Goal: Task Accomplishment & Management: Manage account settings

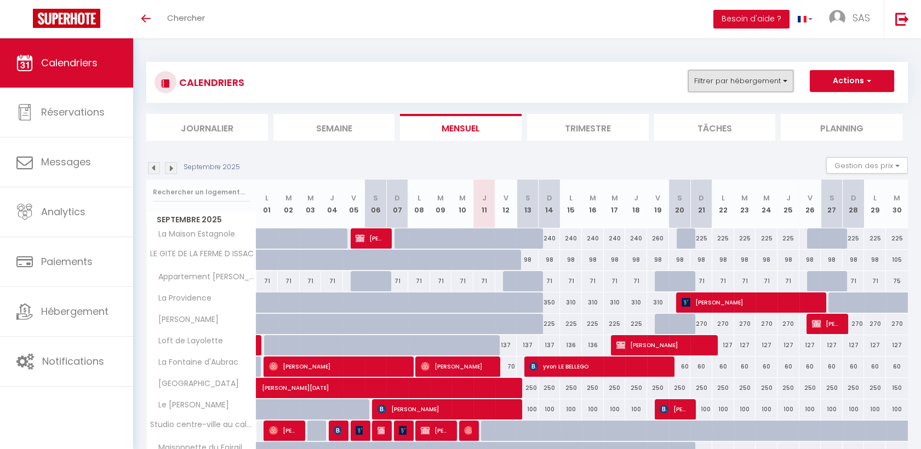
click at [750, 80] on button "Filtrer par hébergement" at bounding box center [740, 81] width 105 height 22
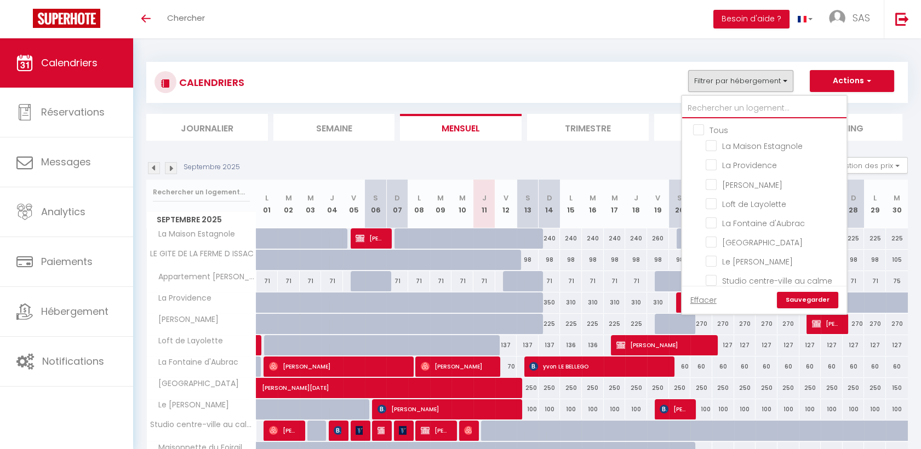
click at [705, 112] on input "text" at bounding box center [764, 109] width 164 height 20
type input "f"
checkbox input "false"
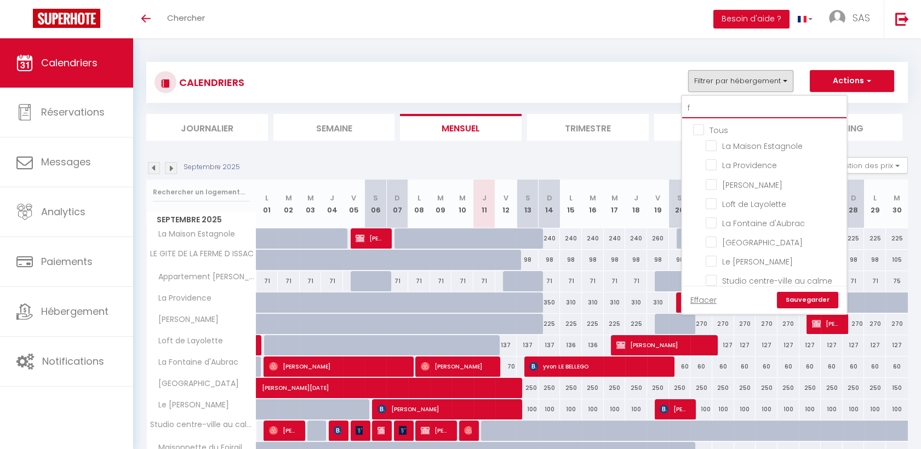
checkbox input "false"
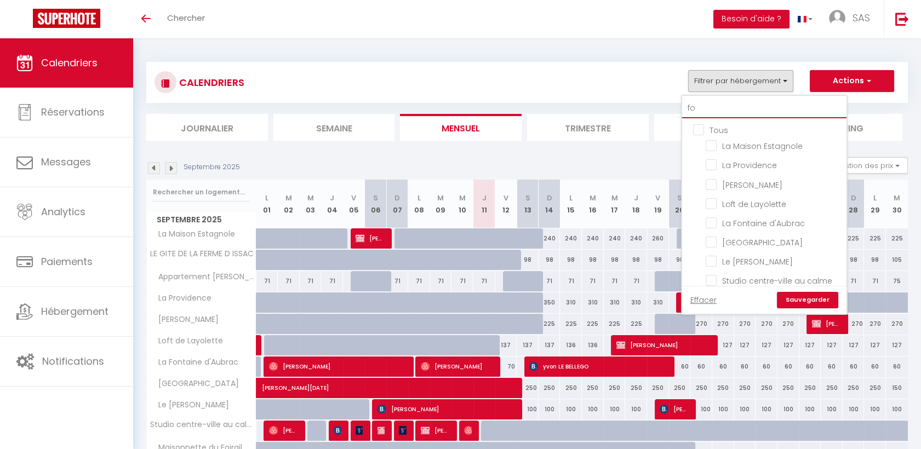
type input "for"
checkbox input "false"
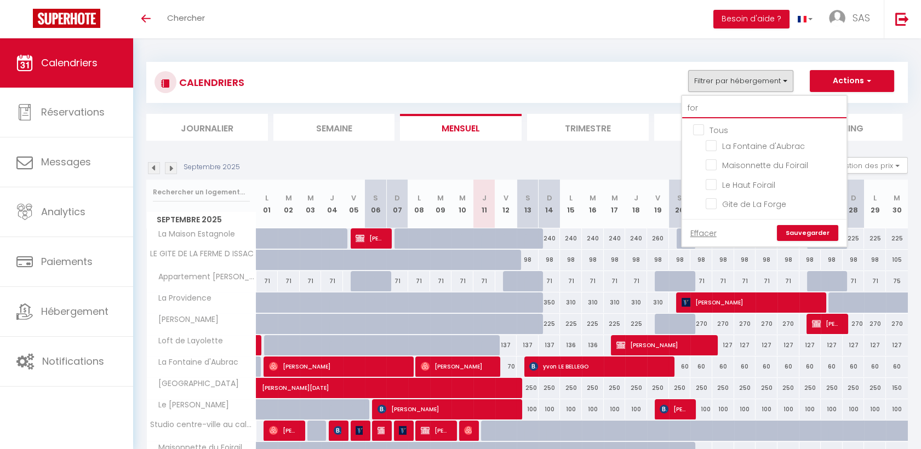
checkbox input "false"
type input "forg"
checkbox input "false"
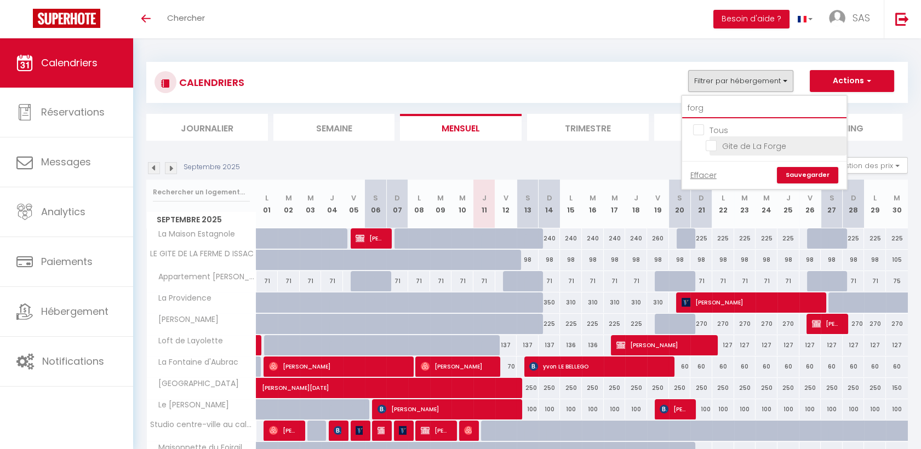
type input "forg"
click at [709, 147] on input "Gite de La Forge" at bounding box center [773, 145] width 137 height 11
click at [726, 145] on input "Gite de La Forge" at bounding box center [773, 145] width 137 height 11
checkbox input "false"
click at [721, 102] on input "forg" at bounding box center [764, 109] width 164 height 20
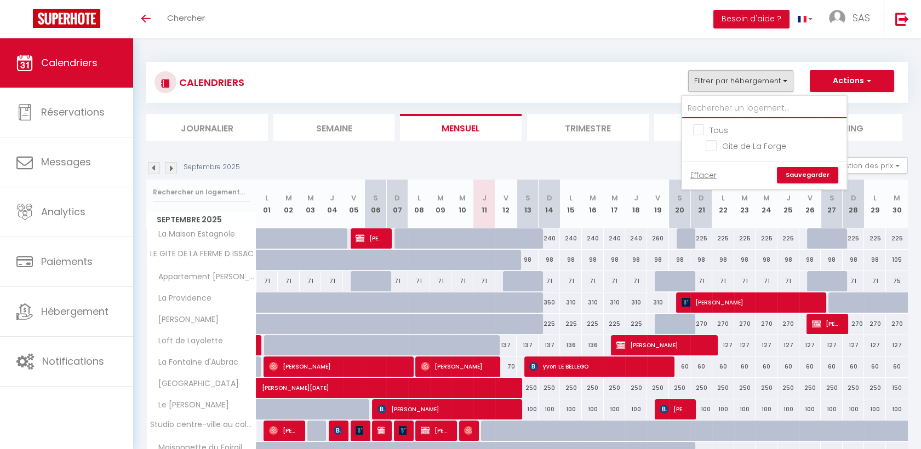
checkbox input "false"
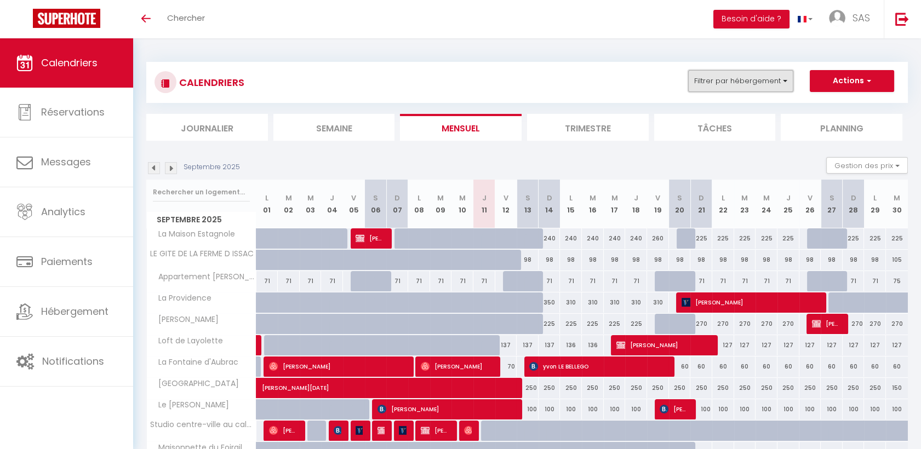
click at [772, 78] on button "Filtrer par hébergement" at bounding box center [740, 81] width 105 height 22
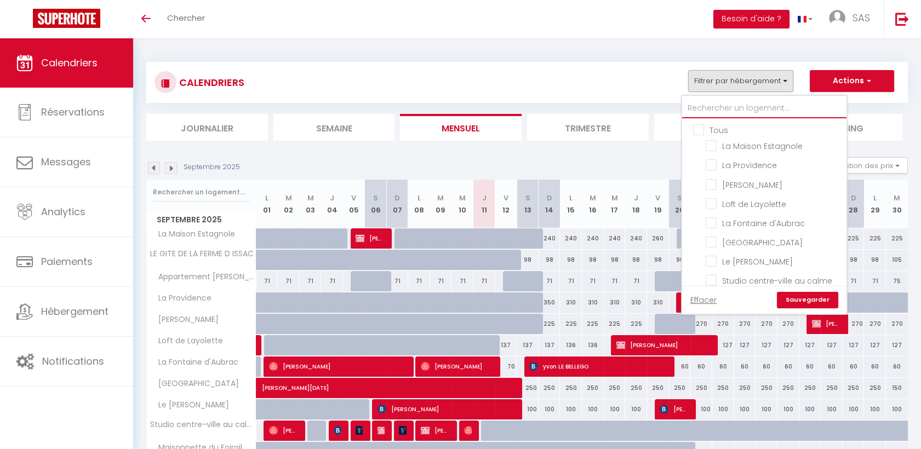
click at [709, 107] on input "text" at bounding box center [764, 109] width 164 height 20
type input "b"
checkbox input "false"
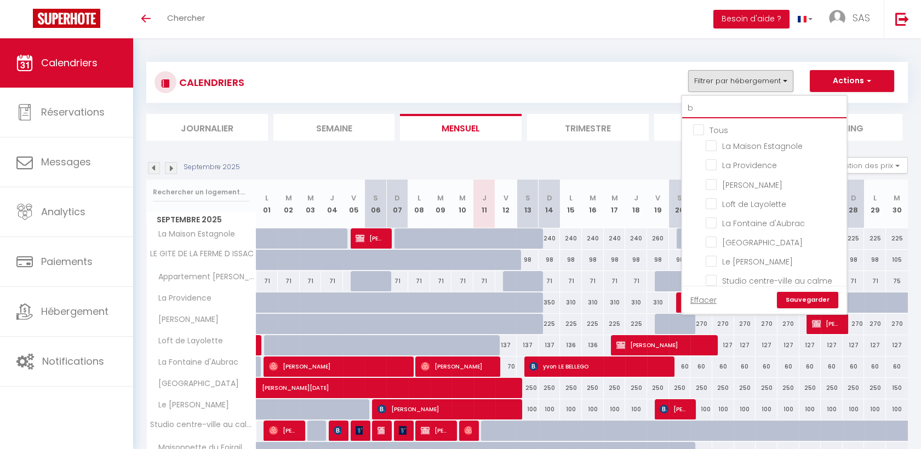
checkbox input "false"
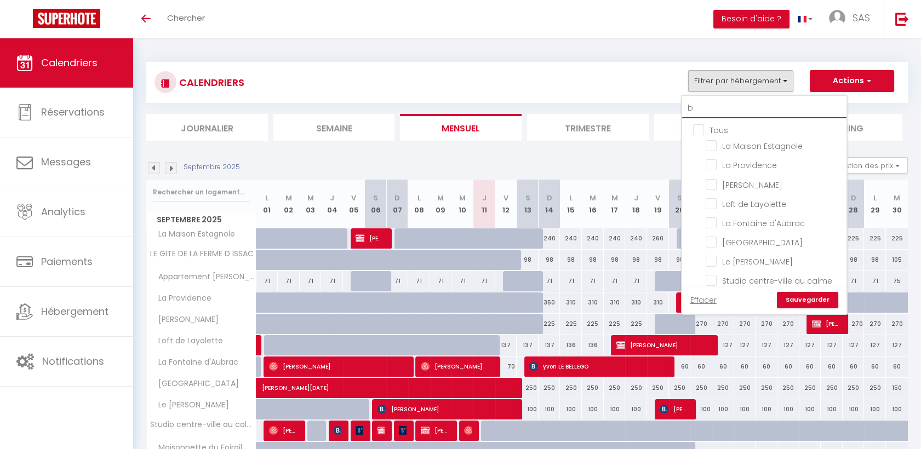
checkbox input "false"
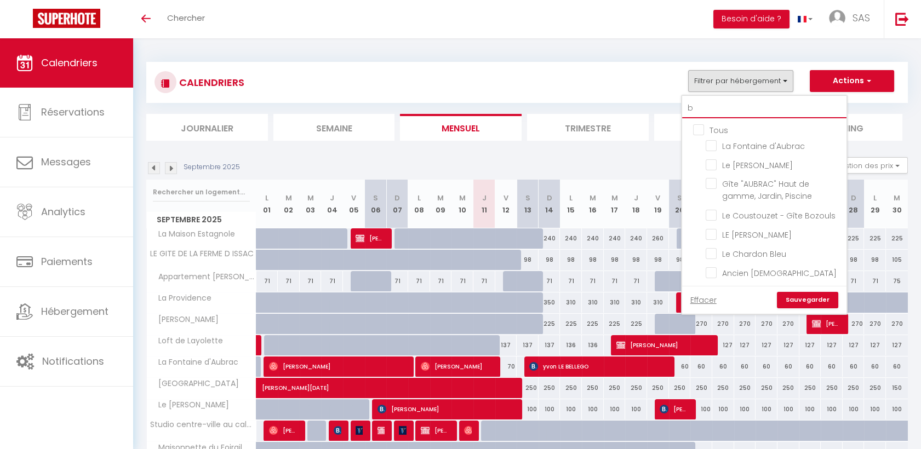
type input "bu"
checkbox input "false"
type input "bur"
checkbox input "false"
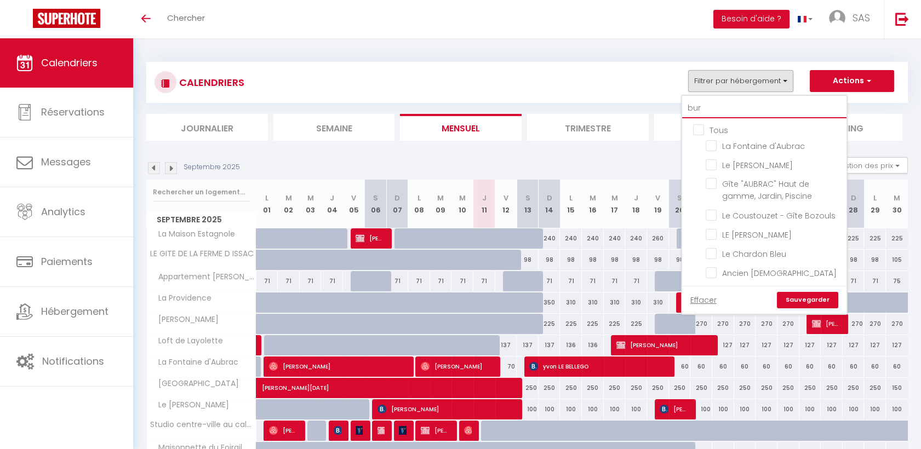
checkbox input "false"
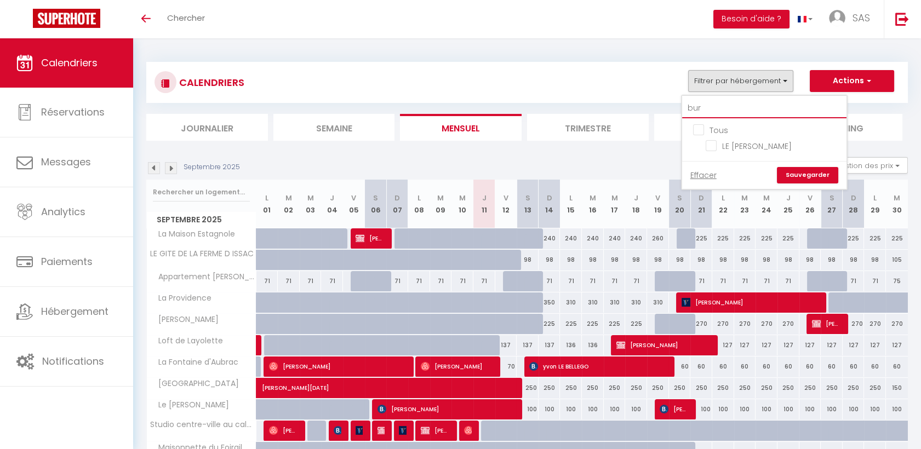
type input "buro"
checkbox input "false"
type input "buron"
checkbox input "false"
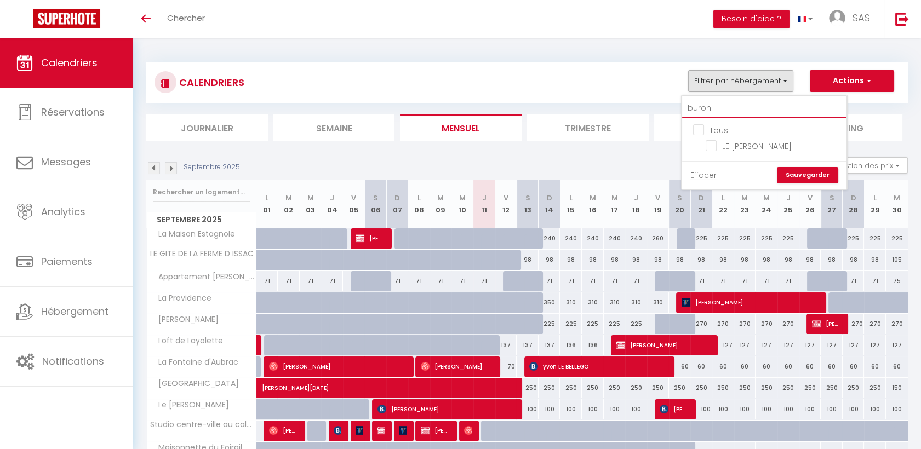
checkbox input "false"
type input "buron"
click at [718, 137] on li "LE [PERSON_NAME]" at bounding box center [777, 145] width 137 height 19
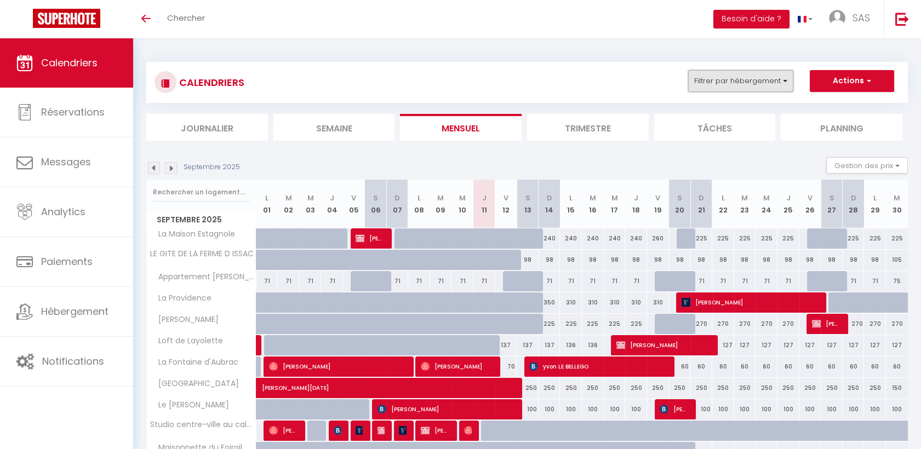
click at [710, 89] on button "Filtrer par hébergement" at bounding box center [740, 81] width 105 height 22
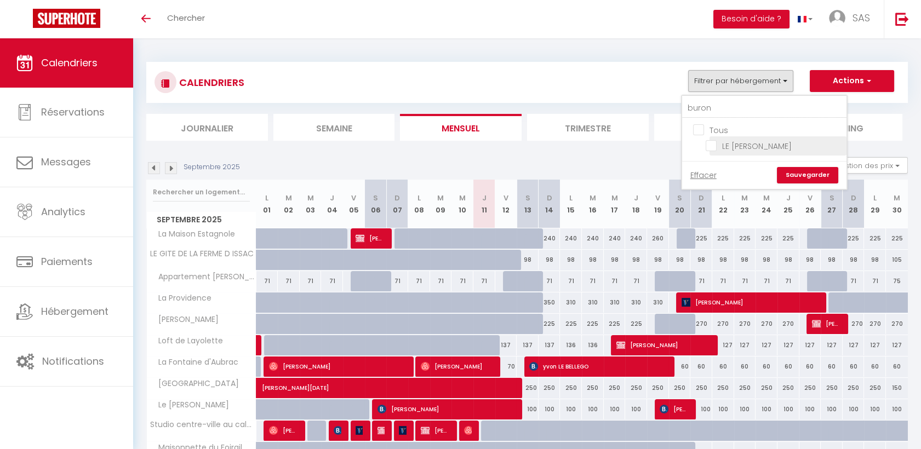
click at [710, 148] on input "LE [PERSON_NAME]" at bounding box center [773, 145] width 137 height 11
checkbox input "true"
click at [799, 175] on link "Sauvegarder" at bounding box center [807, 175] width 61 height 16
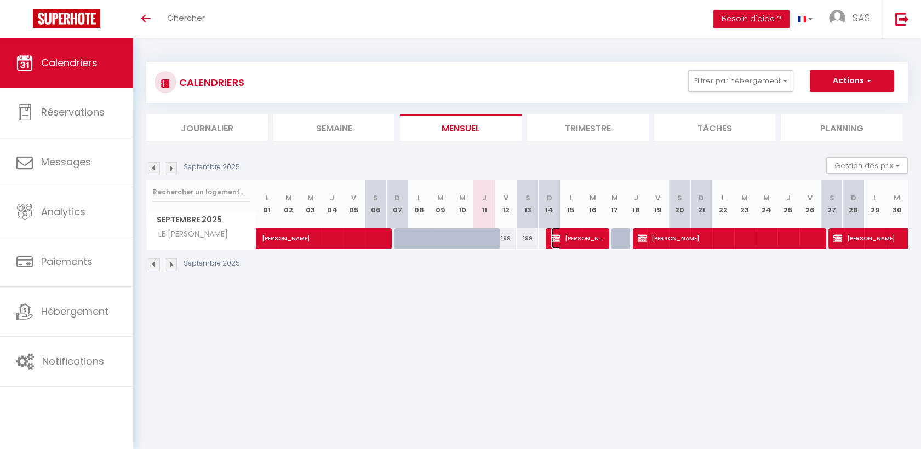
drag, startPoint x: 577, startPoint y: 239, endPoint x: 594, endPoint y: 241, distance: 17.1
click at [577, 239] on span "[PERSON_NAME]" at bounding box center [576, 238] width 51 height 21
select select "OK"
select select "0"
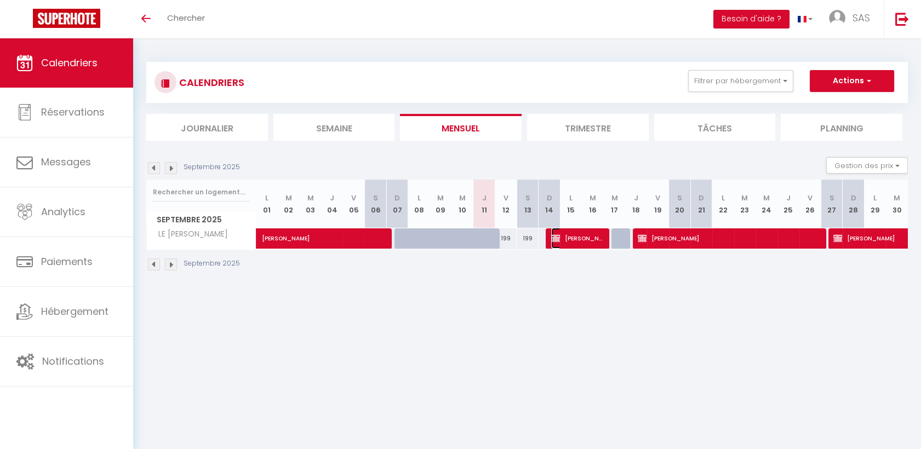
select select "0"
select select "1"
select select
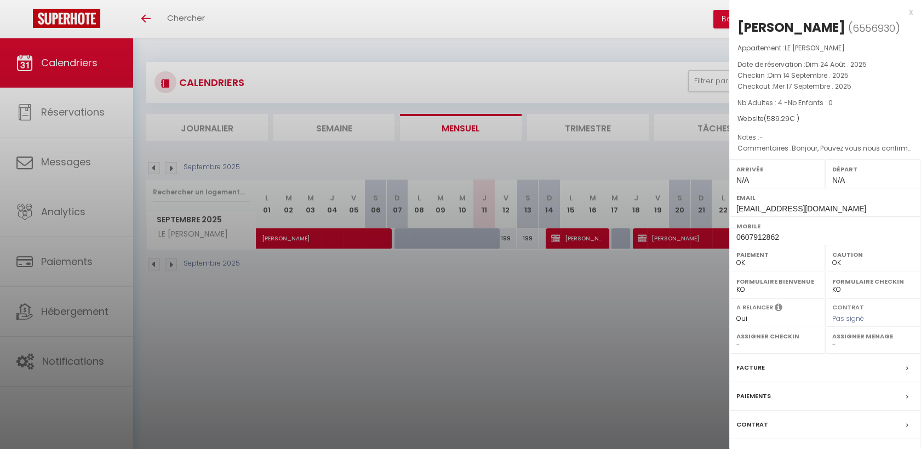
click at [762, 367] on label "Facture" at bounding box center [750, 368] width 28 height 12
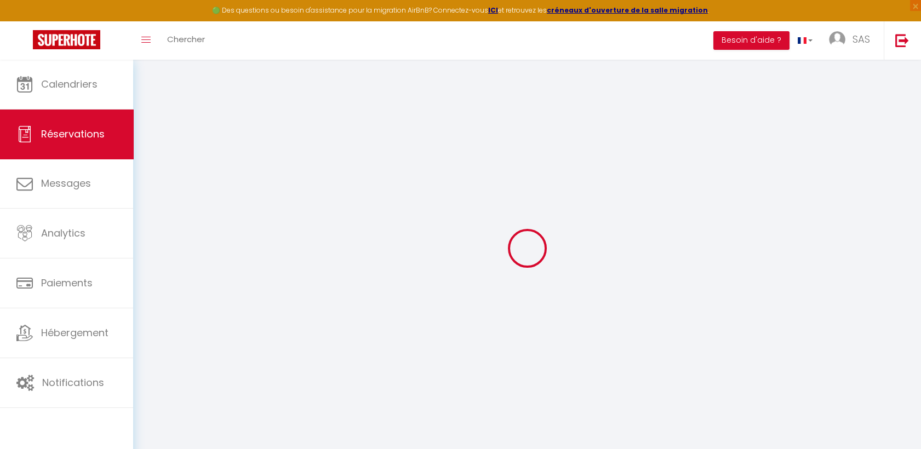
select select
checkbox input "false"
select select
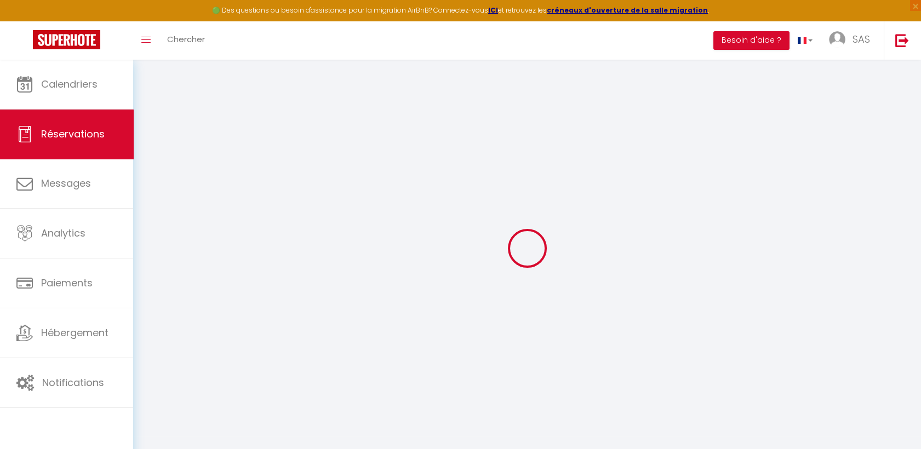
checkbox input "false"
type textarea "Bonjour, Pouvez vous nous confirmer svp, si linge de lit et serviettes de toile…"
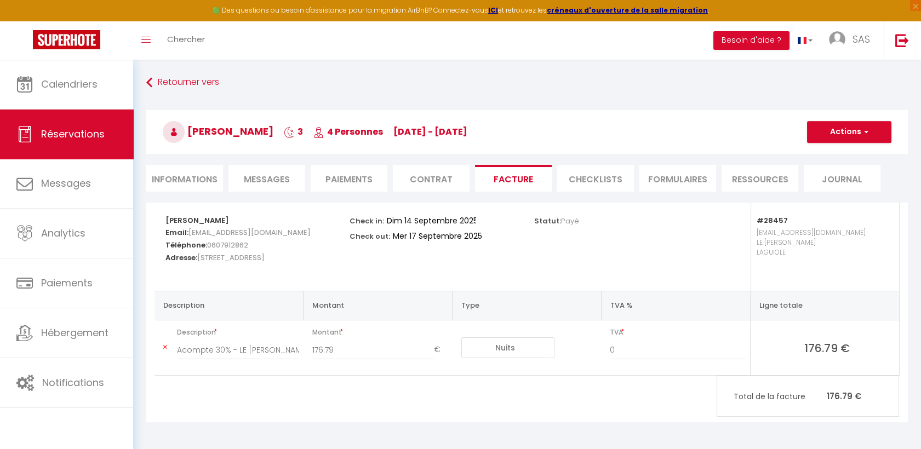
click at [438, 181] on li "Contrat" at bounding box center [431, 178] width 77 height 27
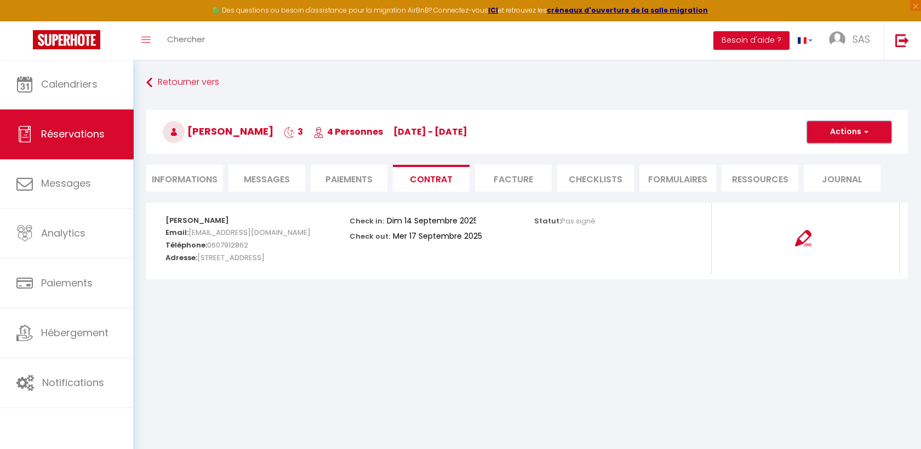
click at [869, 128] on button "Actions" at bounding box center [849, 132] width 84 height 22
click at [842, 166] on link "Envoyer le contrat" at bounding box center [841, 170] width 92 height 14
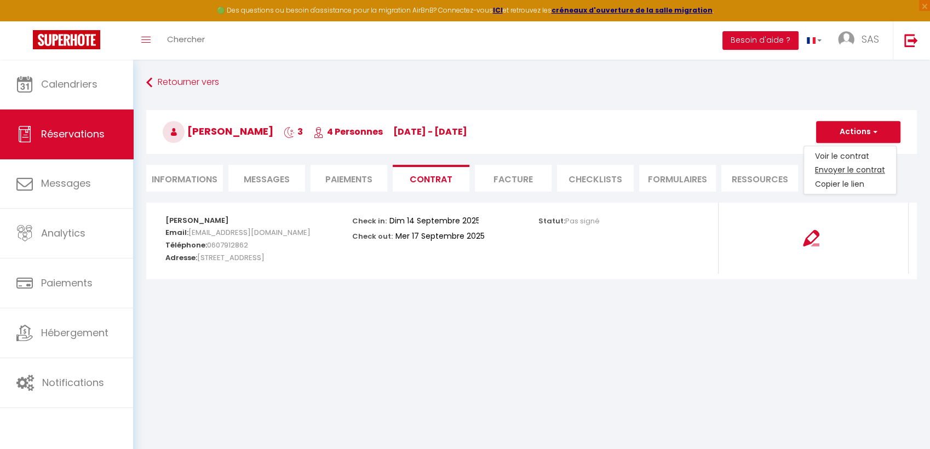
type input "[EMAIL_ADDRESS][DOMAIN_NAME]"
select select "fr"
type input "Votre contrat 6556930 - LE [PERSON_NAME]"
type textarea "Bonjour, Nous vous invitons à cliquer sur le lien suivant pour signer votre con…"
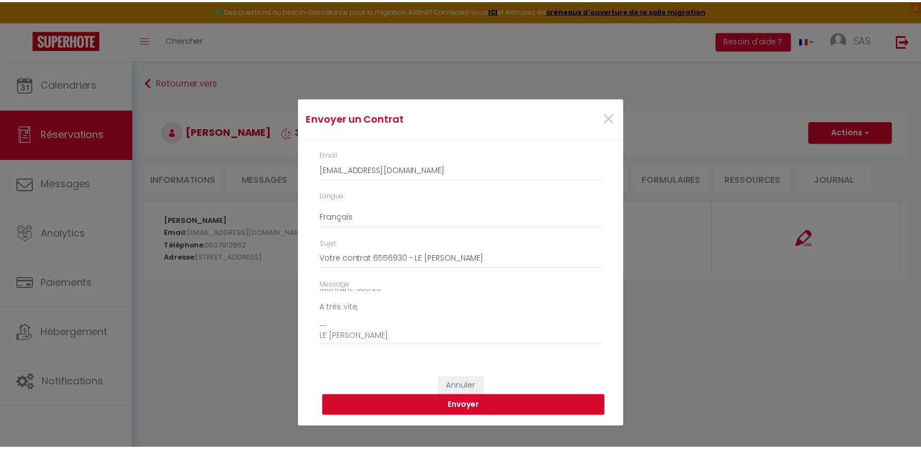
scroll to position [134, 0]
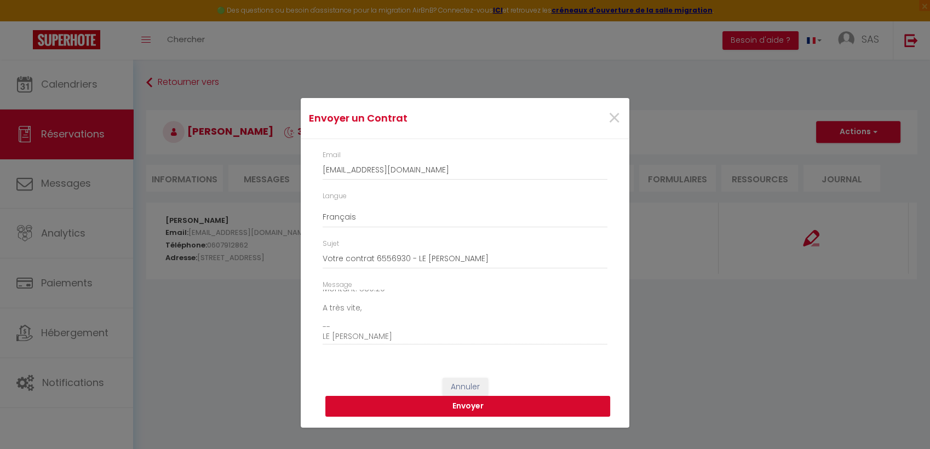
click at [449, 410] on button "Envoyer" at bounding box center [467, 406] width 285 height 21
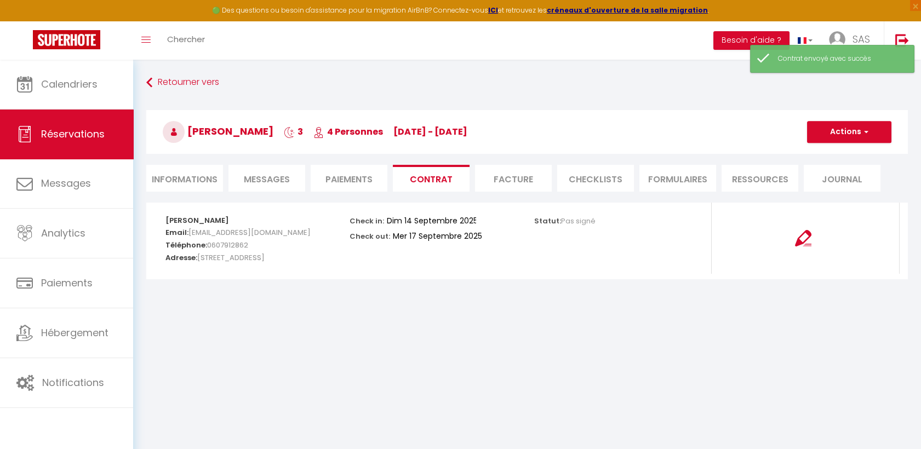
click at [359, 181] on li "Paiements" at bounding box center [349, 178] width 77 height 27
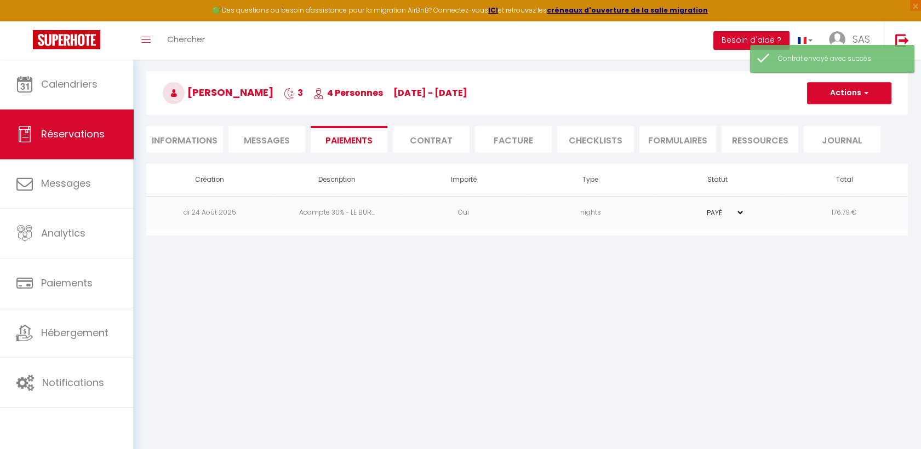
scroll to position [60, 0]
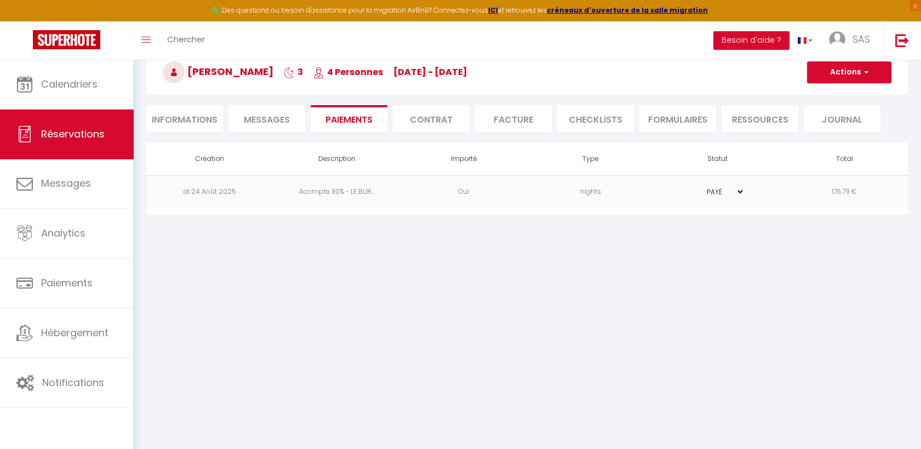
click at [204, 125] on li "Informations" at bounding box center [184, 118] width 77 height 27
select select
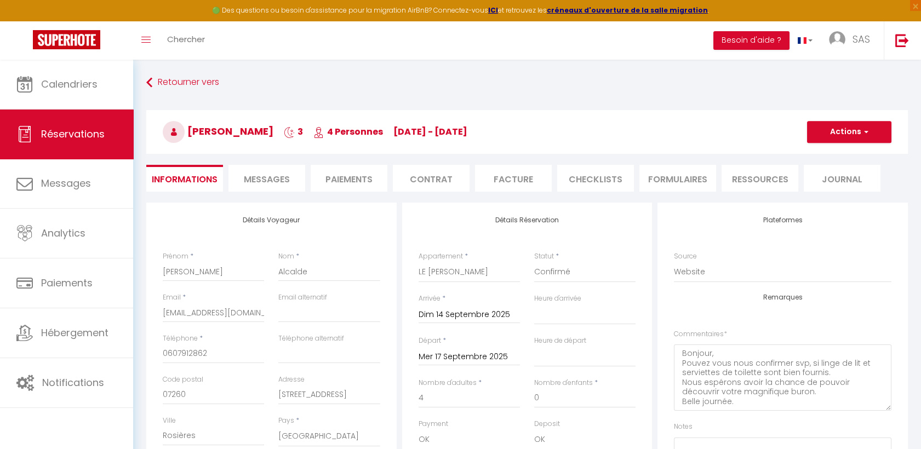
click at [342, 182] on li "Paiements" at bounding box center [349, 178] width 77 height 27
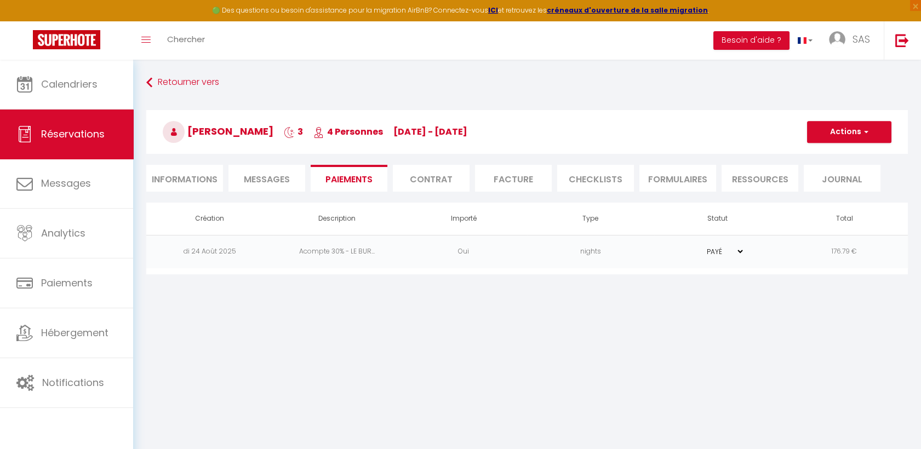
click at [197, 171] on li "Informations" at bounding box center [184, 178] width 77 height 27
select select
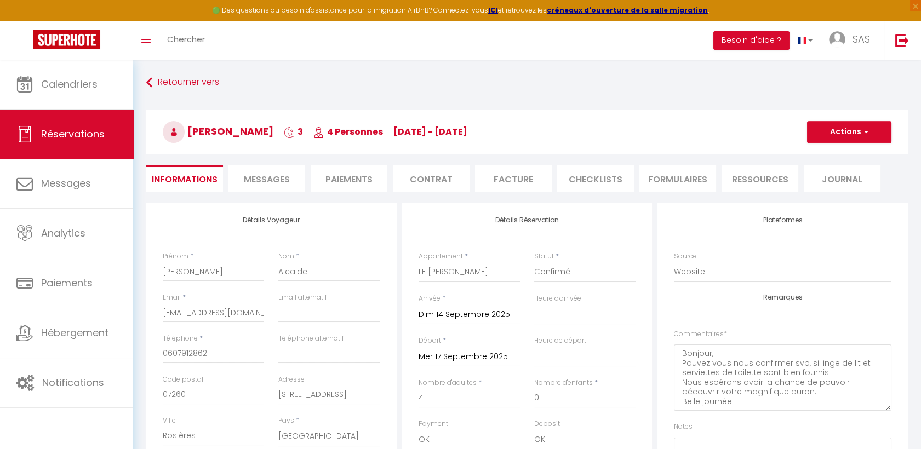
click at [372, 189] on li "Paiements" at bounding box center [349, 178] width 77 height 27
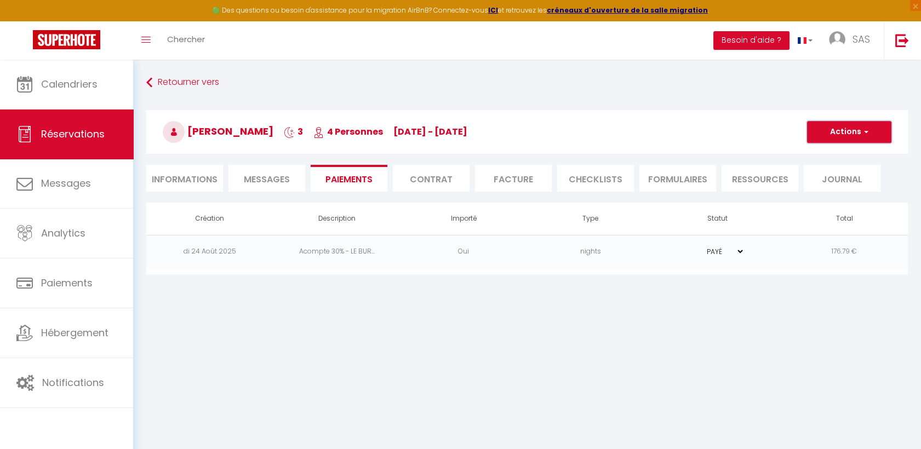
click at [855, 129] on button "Actions" at bounding box center [849, 132] width 84 height 22
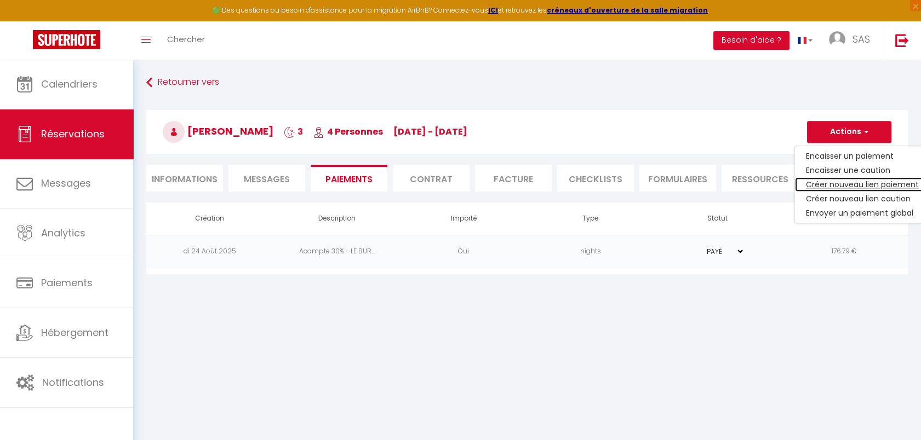
click at [835, 185] on link "Créer nouveau lien paiement" at bounding box center [862, 184] width 135 height 14
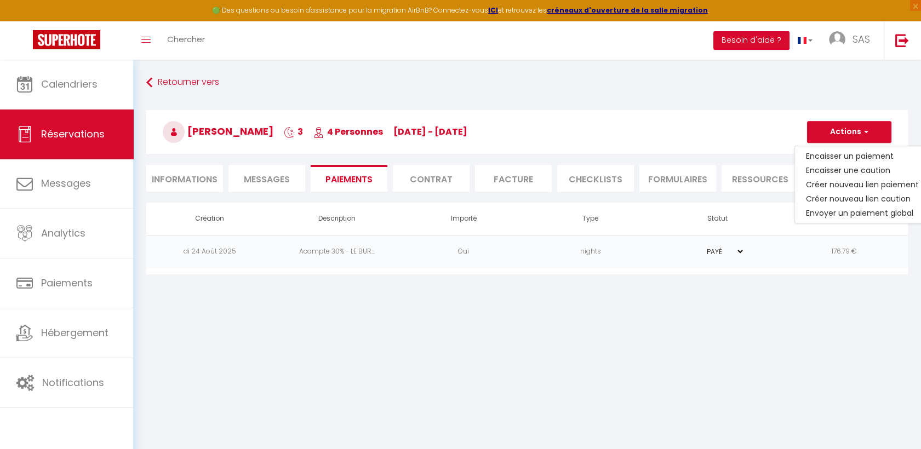
select select "nights"
type input "[EMAIL_ADDRESS][DOMAIN_NAME]"
select select "4339"
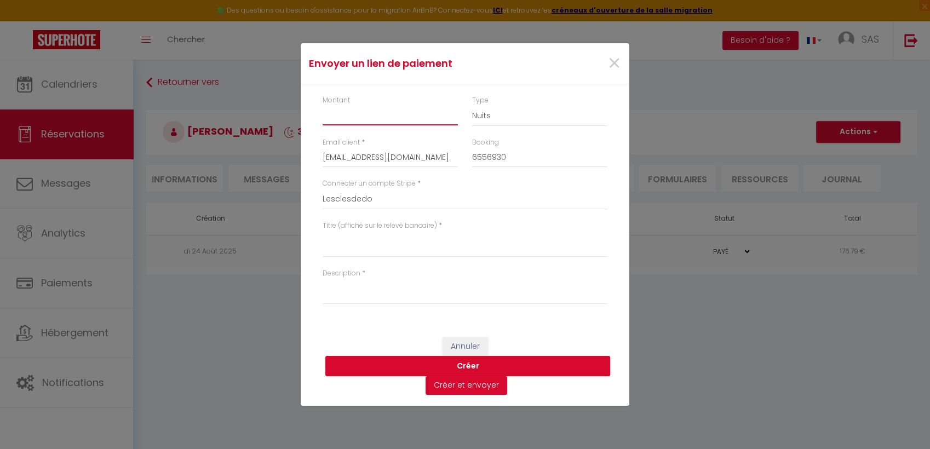
click at [366, 118] on input "Montant" at bounding box center [390, 116] width 135 height 20
type input "412.50"
click at [606, 67] on div "×" at bounding box center [573, 63] width 109 height 24
click at [611, 64] on span "×" at bounding box center [614, 63] width 14 height 33
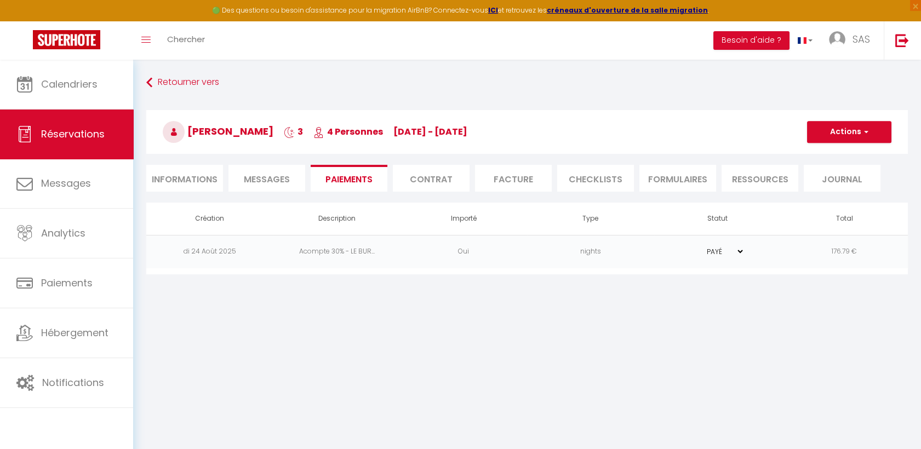
click at [194, 171] on li "Informations" at bounding box center [184, 178] width 77 height 27
select select
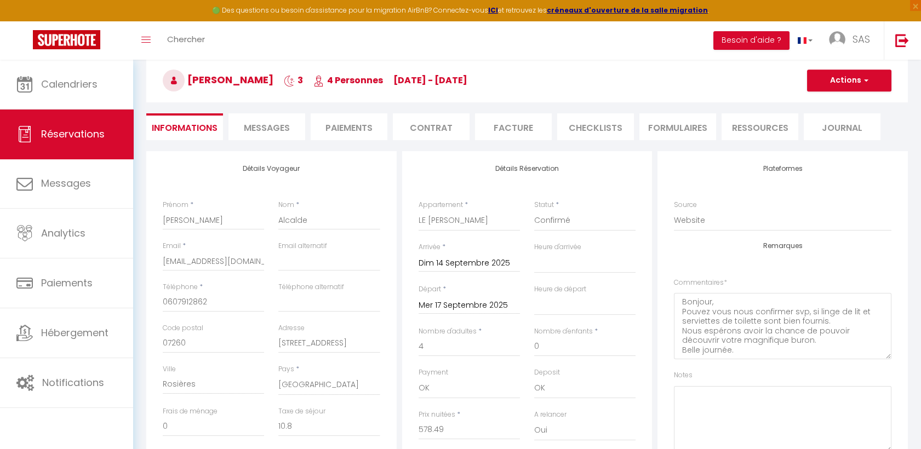
scroll to position [182, 0]
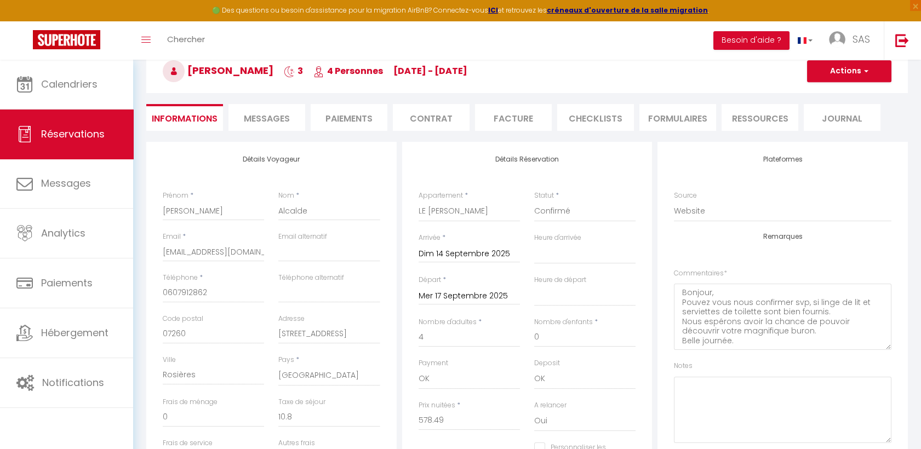
click at [369, 120] on li "Paiements" at bounding box center [349, 117] width 77 height 27
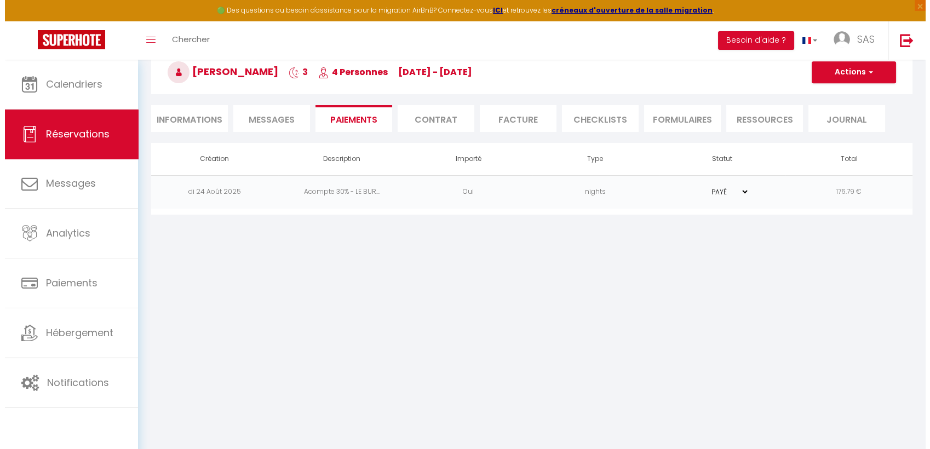
scroll to position [60, 0]
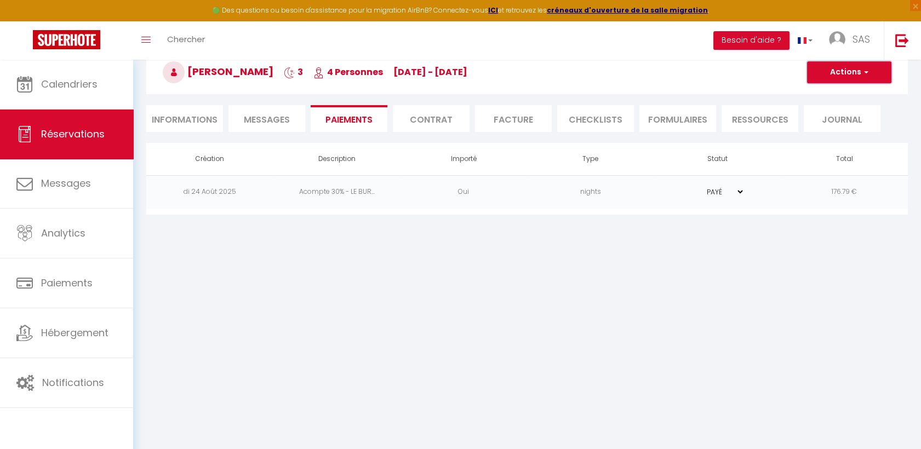
click at [836, 78] on button "Actions" at bounding box center [849, 72] width 84 height 22
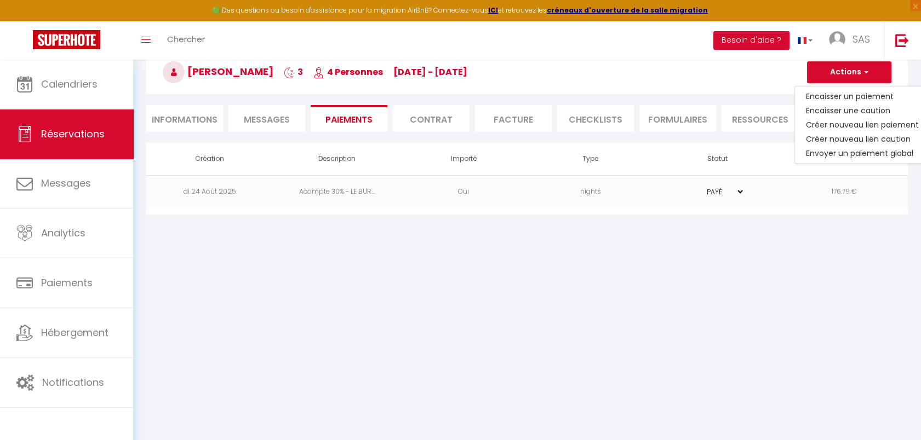
drag, startPoint x: 276, startPoint y: 71, endPoint x: 233, endPoint y: 74, distance: 42.8
click at [233, 74] on span "[PERSON_NAME]" at bounding box center [218, 72] width 111 height 14
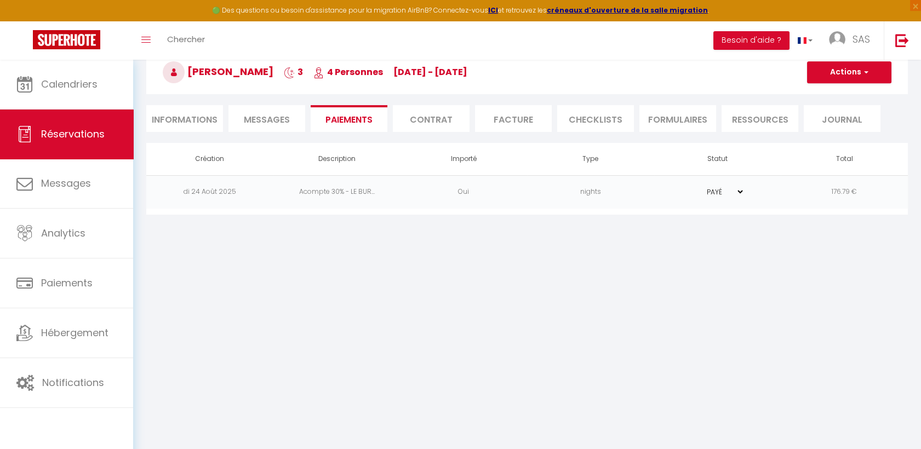
copy span "Alcalde"
click at [863, 76] on span "button" at bounding box center [864, 72] width 7 height 10
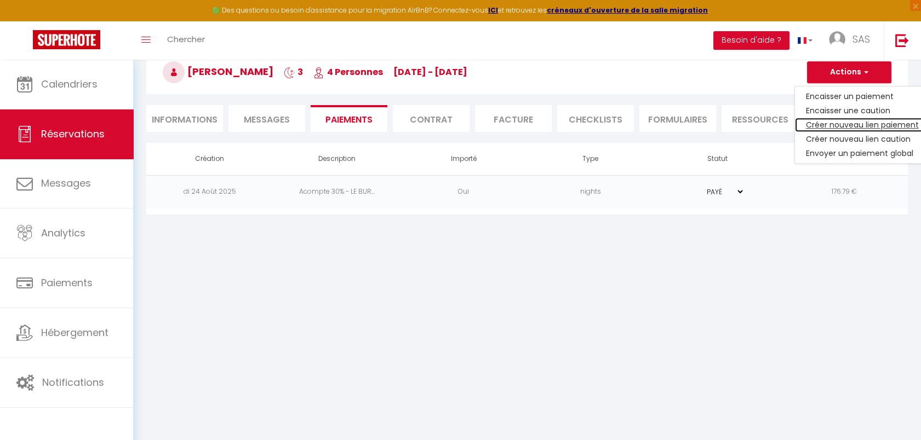
click at [844, 129] on link "Créer nouveau lien paiement" at bounding box center [862, 125] width 135 height 14
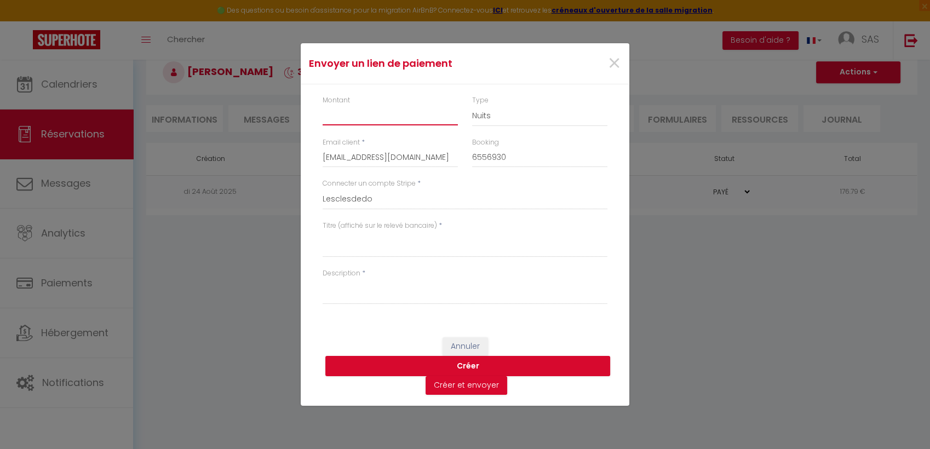
click at [363, 123] on input "Montant" at bounding box center [390, 116] width 135 height 20
type input "412.50"
paste textarea "Alcalde"
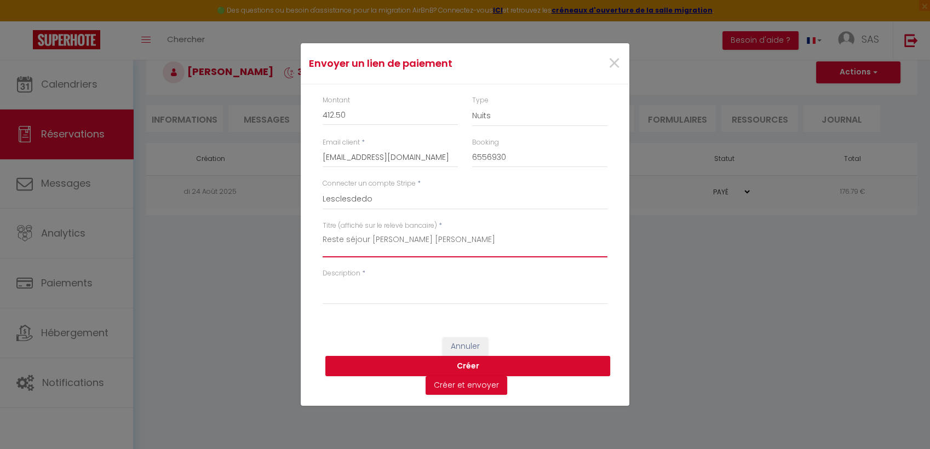
type textarea "Reste séjour [PERSON_NAME] [PERSON_NAME]"
paste textarea "Reste séjour [PERSON_NAME] [PERSON_NAME]"
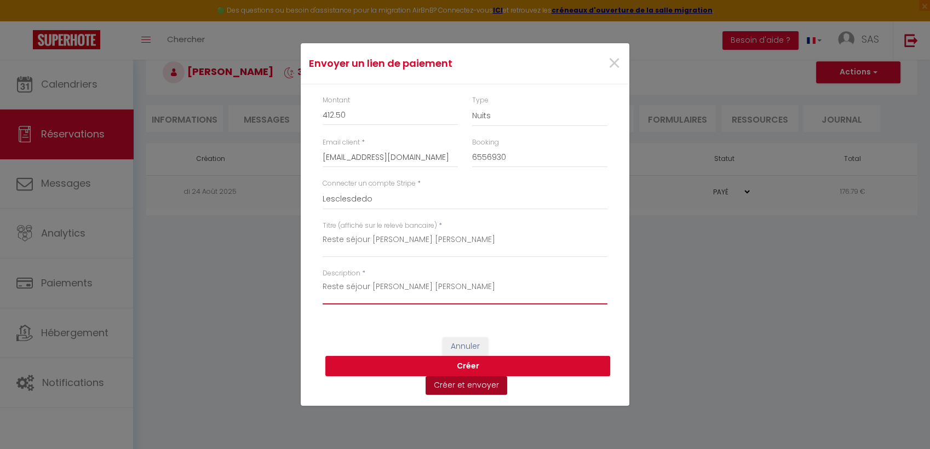
type textarea "Reste séjour [PERSON_NAME] [PERSON_NAME]"
click at [462, 381] on button "Créer et envoyer" at bounding box center [467, 385] width 82 height 19
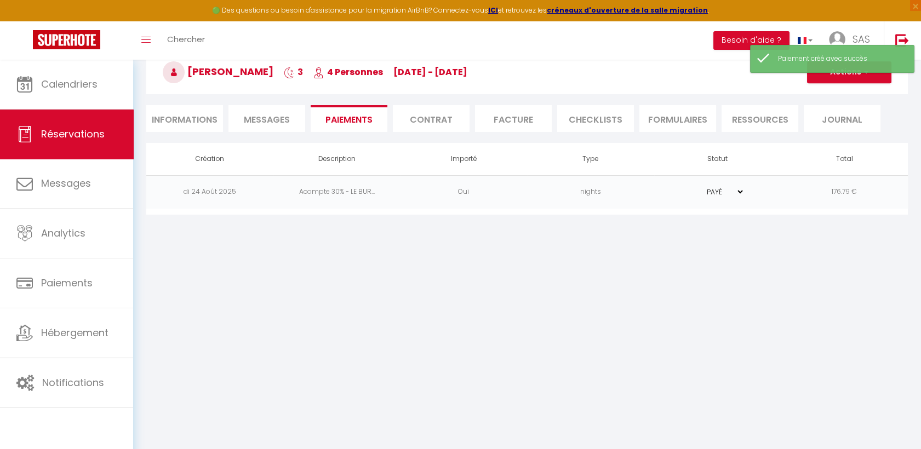
select select "fr"
type input "[EMAIL_ADDRESS][DOMAIN_NAME]"
type input "Demande de paiement"
type textarea "Bonjour, Nous vous invitons à cliquer sur le lien ci-dessous pour effectuer le …"
select select "0"
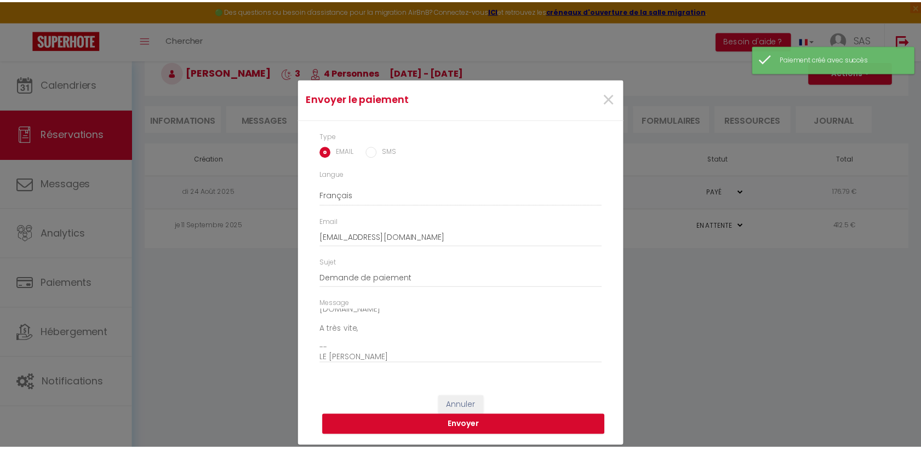
scroll to position [76, 0]
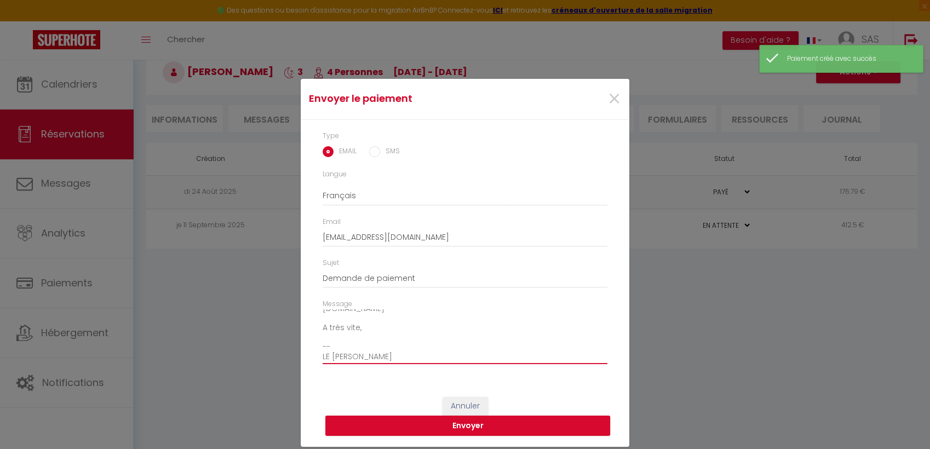
click at [349, 346] on textarea "Bonjour, Nous vous invitons à cliquer sur le lien ci-dessous pour effectuer le …" at bounding box center [465, 336] width 285 height 55
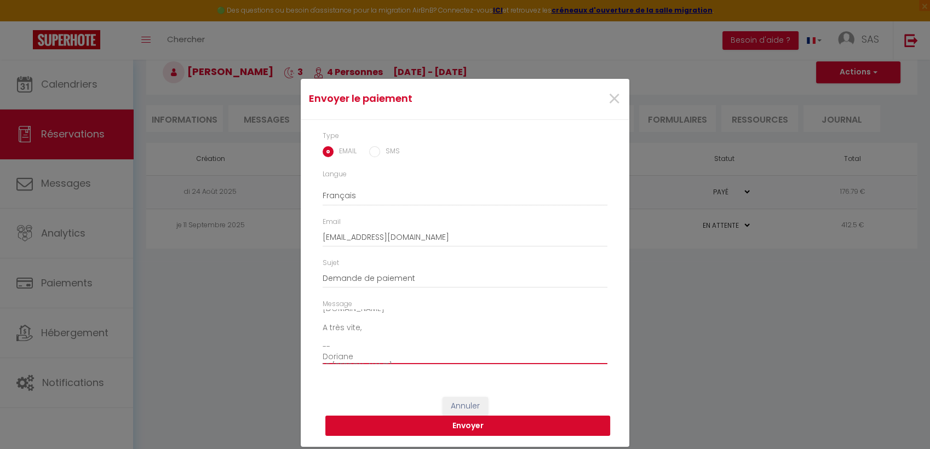
type textarea "Bonjour, Nous vous invitons à cliquer sur le lien ci-dessous pour effectuer le …"
click at [410, 428] on button "Envoyer" at bounding box center [467, 426] width 285 height 21
